Goal: Task Accomplishment & Management: Manage account settings

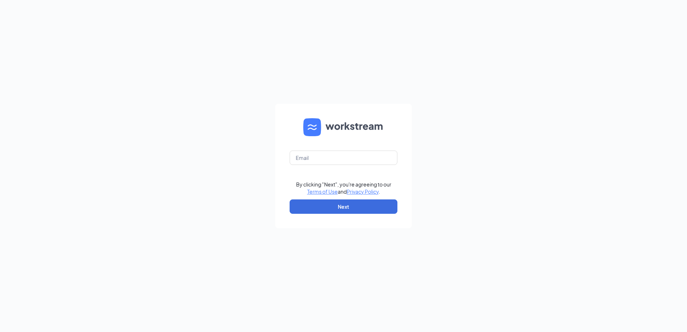
type input "[EMAIL_ADDRESS][DOMAIN_NAME]"
click at [338, 207] on button "Next" at bounding box center [343, 206] width 108 height 14
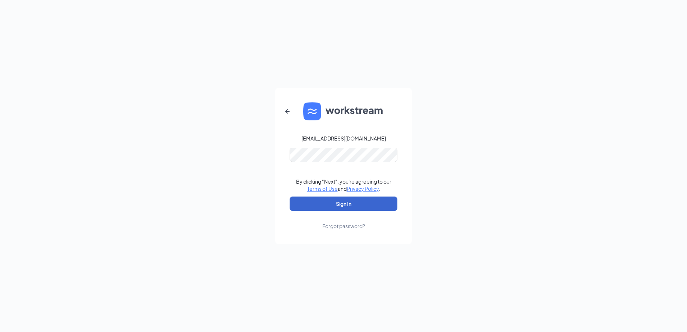
click at [344, 204] on button "Sign In" at bounding box center [343, 203] width 108 height 14
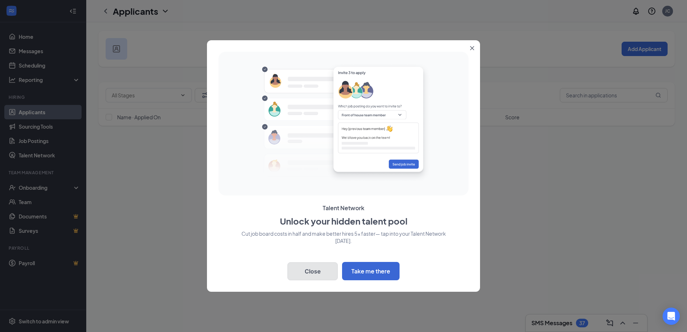
click at [302, 270] on button "Close" at bounding box center [312, 271] width 50 height 18
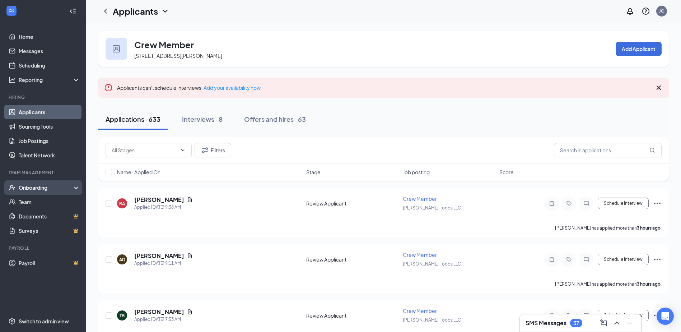
click at [28, 185] on div "Onboarding" at bounding box center [46, 187] width 55 height 7
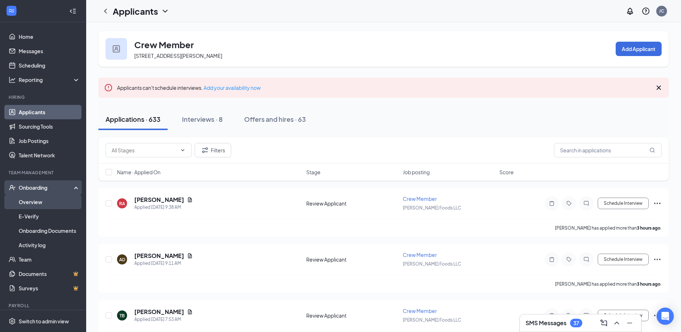
click at [37, 206] on link "Overview" at bounding box center [49, 202] width 61 height 14
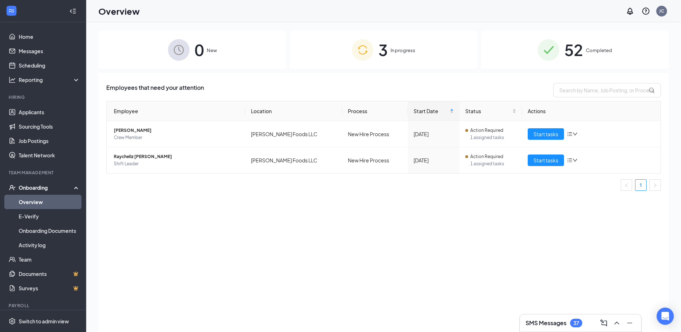
click at [544, 52] on img at bounding box center [549, 50] width 22 height 22
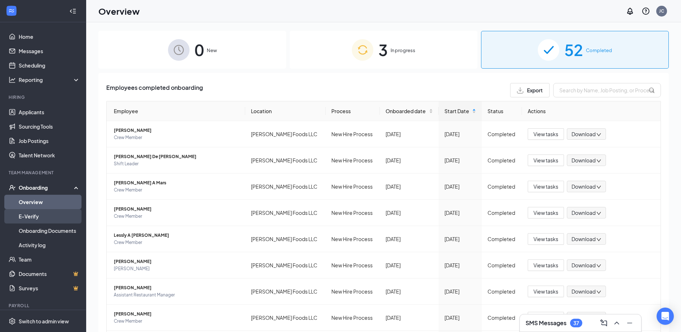
drag, startPoint x: 33, startPoint y: 212, endPoint x: 35, endPoint y: 215, distance: 4.1
click at [33, 212] on link "E-Verify" at bounding box center [49, 216] width 61 height 14
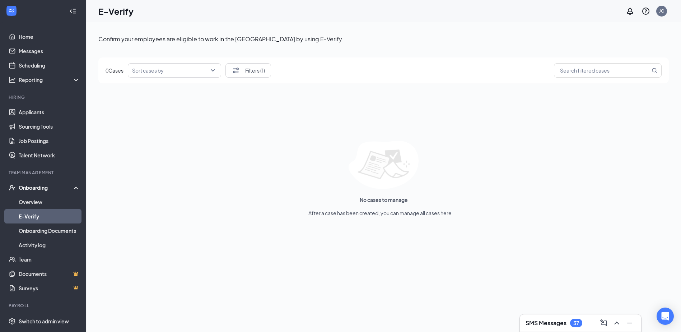
click at [37, 186] on div "Onboarding" at bounding box center [46, 187] width 55 height 7
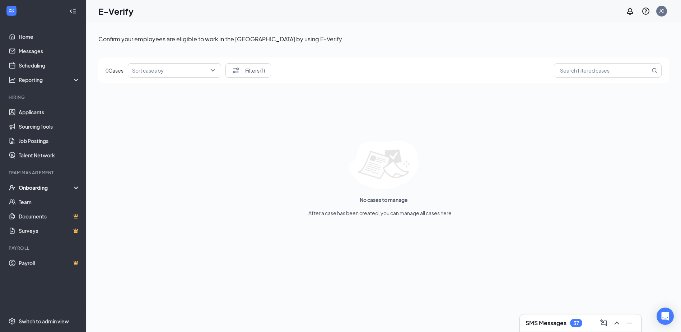
click at [39, 188] on div "Onboarding" at bounding box center [46, 187] width 55 height 7
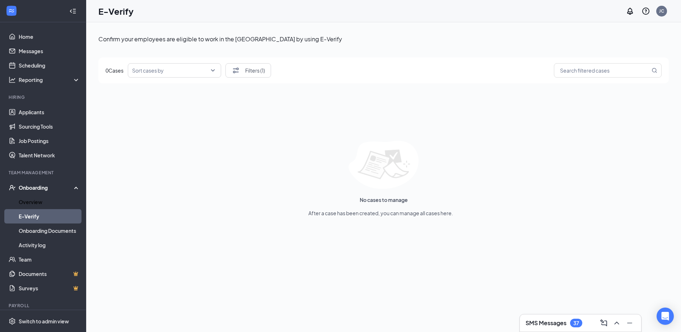
drag, startPoint x: 32, startPoint y: 203, endPoint x: 76, endPoint y: 162, distance: 60.2
click at [32, 203] on link "Overview" at bounding box center [49, 202] width 61 height 14
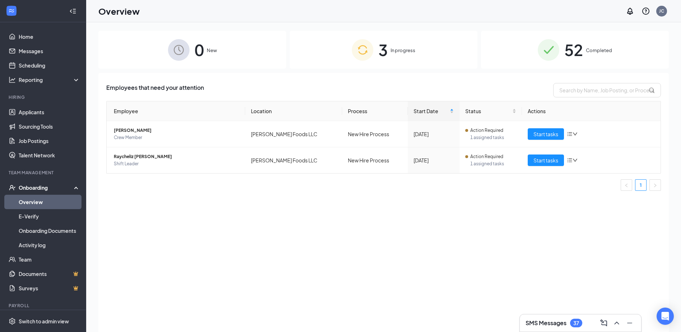
click at [28, 189] on div "Onboarding" at bounding box center [46, 187] width 55 height 7
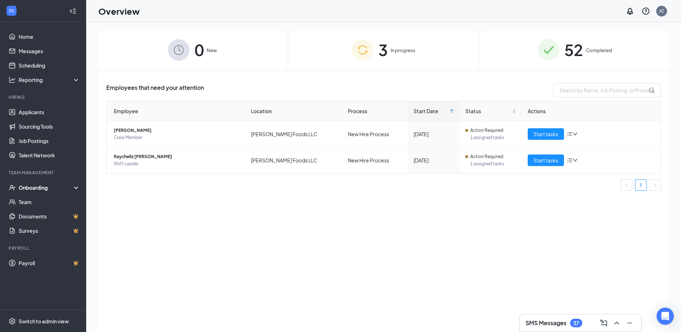
click at [29, 185] on div "Onboarding" at bounding box center [46, 187] width 55 height 7
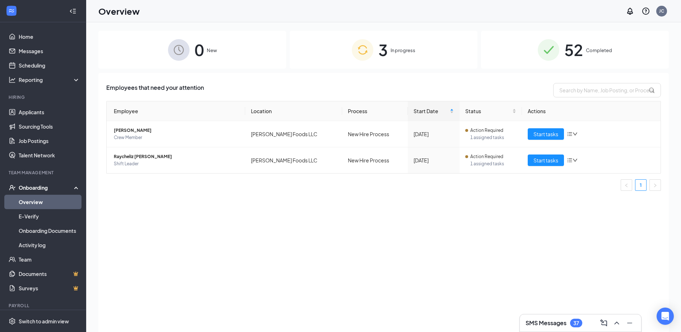
click at [49, 188] on div "Onboarding" at bounding box center [46, 187] width 55 height 7
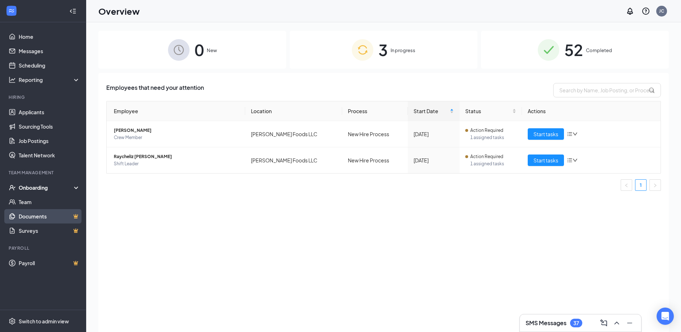
click at [55, 215] on link "Documents" at bounding box center [49, 216] width 61 height 14
